Goal: Information Seeking & Learning: Learn about a topic

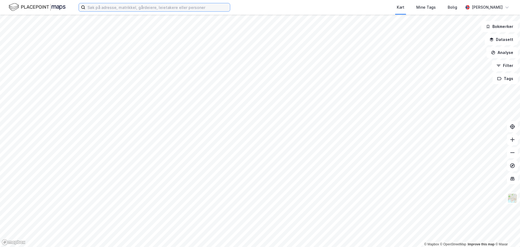
click at [139, 10] on input at bounding box center [157, 7] width 145 height 8
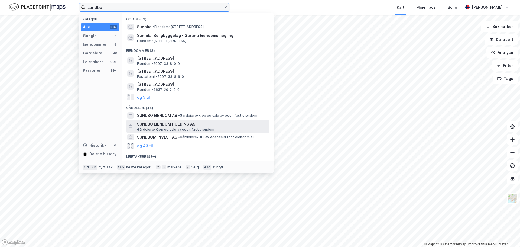
type input "sundbo"
click at [190, 125] on span "SUNDBO EIENDOM HOLDING AS" at bounding box center [202, 124] width 130 height 7
